Goal: Task Accomplishment & Management: Manage account settings

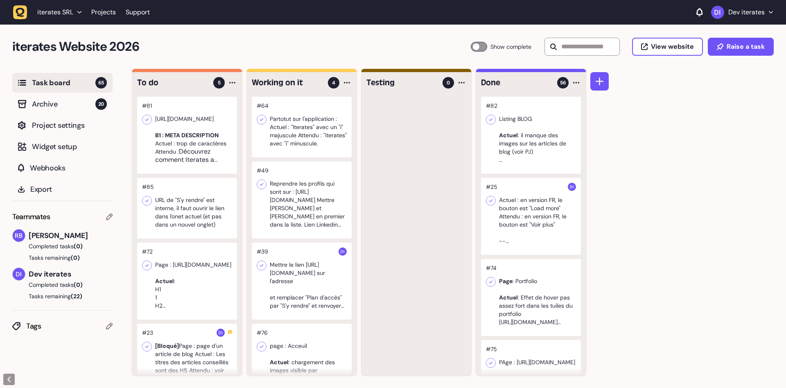
click at [296, 278] on div at bounding box center [302, 280] width 100 height 77
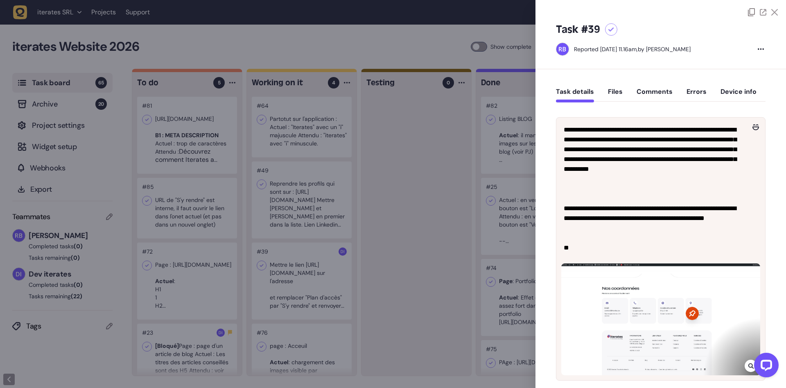
click at [297, 232] on div at bounding box center [393, 194] width 786 height 388
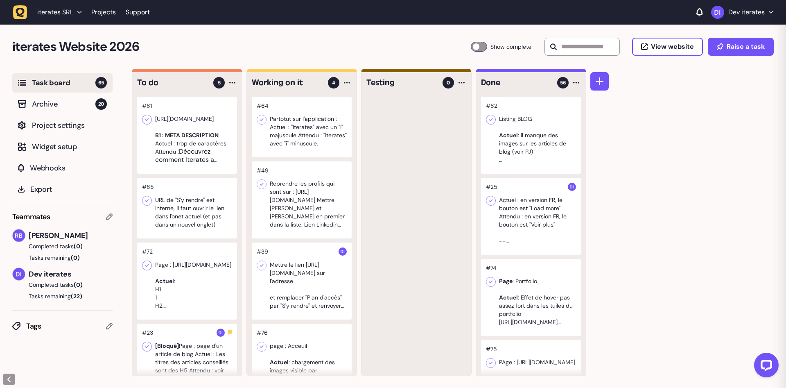
click at [173, 134] on div at bounding box center [187, 135] width 100 height 77
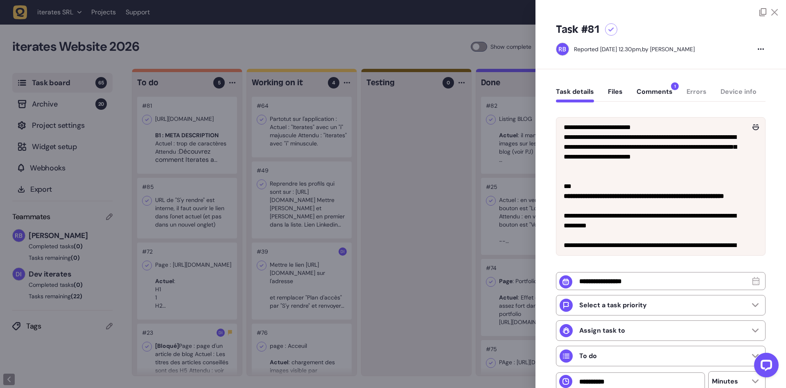
scroll to position [64, 0]
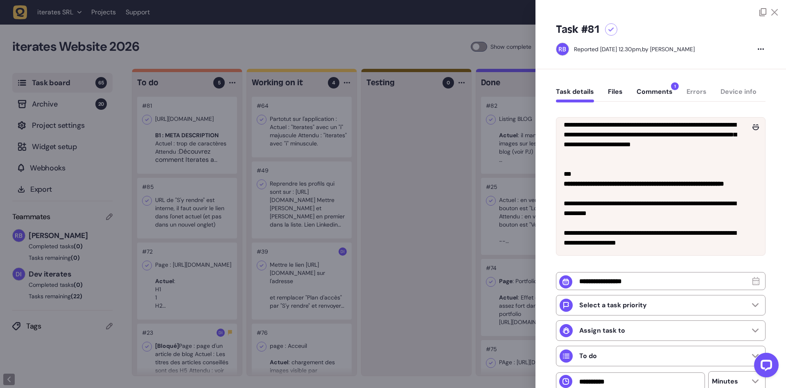
click at [202, 230] on div at bounding box center [393, 194] width 786 height 388
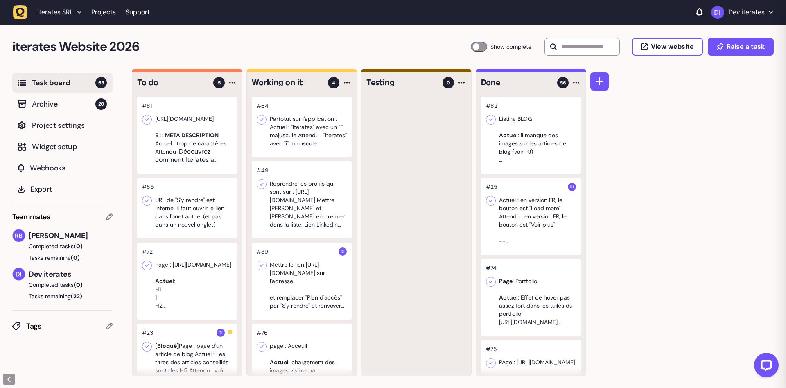
click at [200, 210] on div at bounding box center [187, 208] width 100 height 61
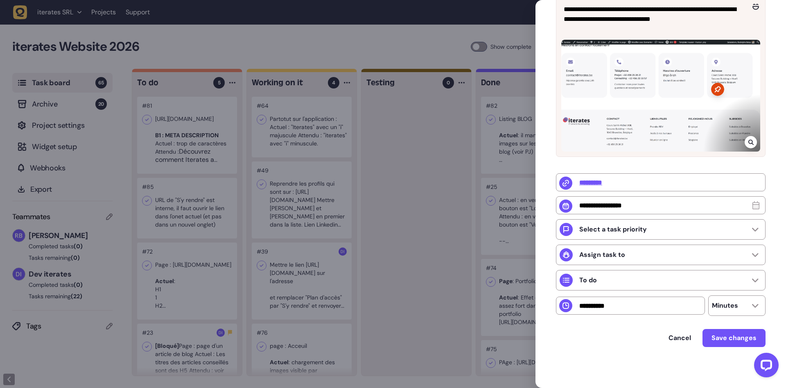
scroll to position [20, 0]
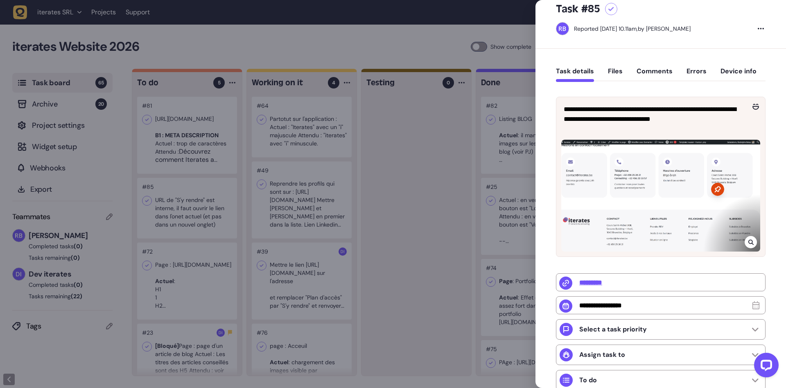
click at [335, 191] on div at bounding box center [393, 194] width 786 height 388
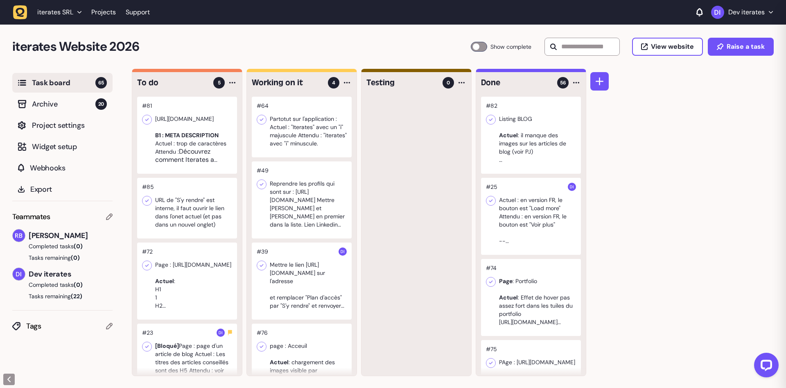
click at [158, 202] on div at bounding box center [187, 208] width 100 height 61
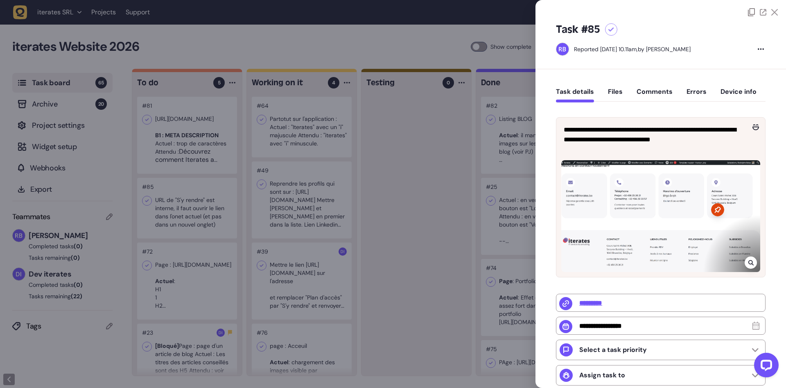
click at [190, 266] on div at bounding box center [393, 194] width 786 height 388
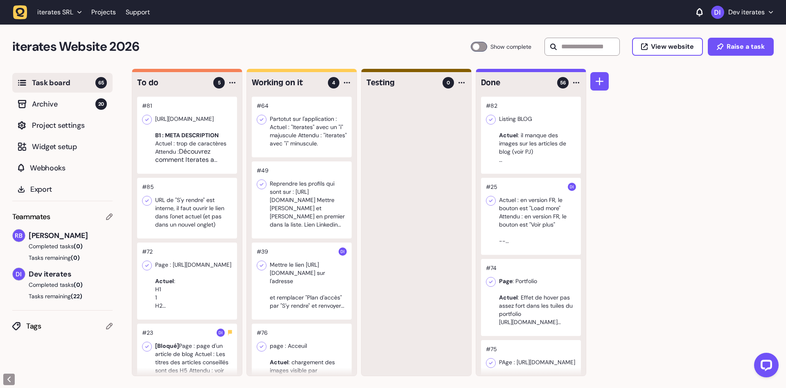
click at [302, 136] on div at bounding box center [302, 127] width 100 height 61
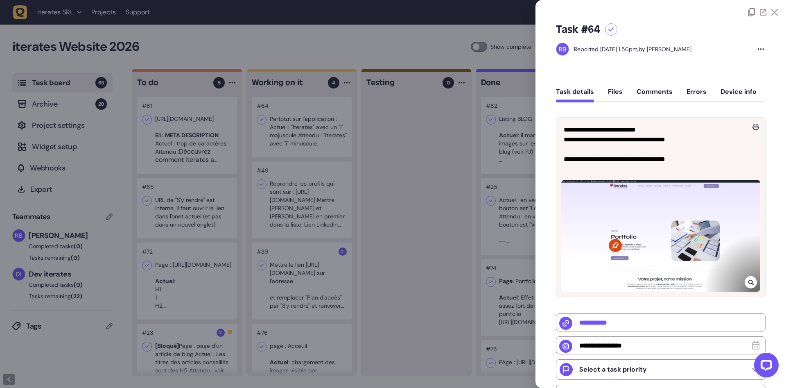
click at [302, 170] on div at bounding box center [393, 194] width 786 height 388
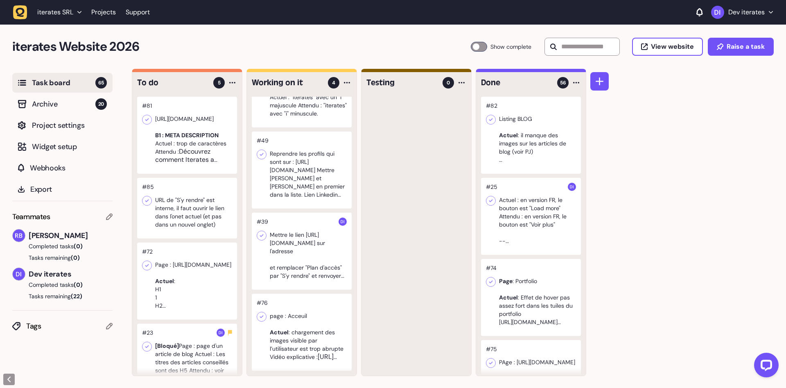
scroll to position [0, 0]
click at [311, 347] on div at bounding box center [302, 331] width 100 height 77
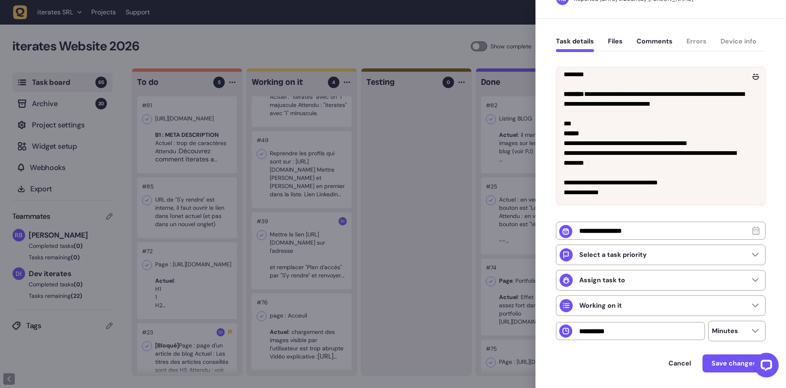
scroll to position [77, 0]
